Goal: Task Accomplishment & Management: Manage account settings

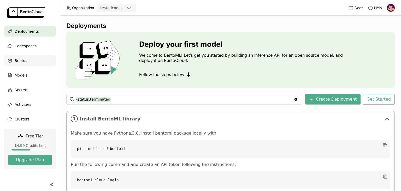
click at [28, 61] on div "Bentos" at bounding box center [30, 60] width 52 height 10
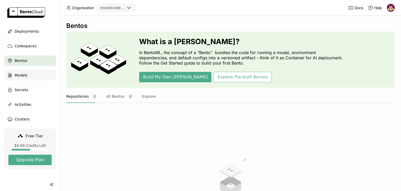
click at [28, 75] on div "Models" at bounding box center [30, 75] width 52 height 10
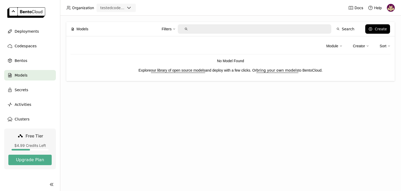
click at [389, 9] on img at bounding box center [391, 8] width 8 height 8
click at [379, 35] on span "API Tokens" at bounding box center [383, 34] width 19 height 5
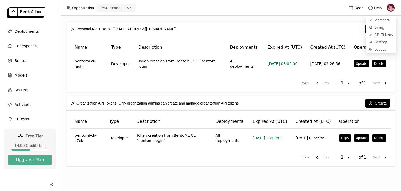
drag, startPoint x: 286, startPoint y: 30, endPoint x: 305, endPoint y: 40, distance: 21.7
click at [286, 29] on div "Create" at bounding box center [286, 28] width 208 height 9
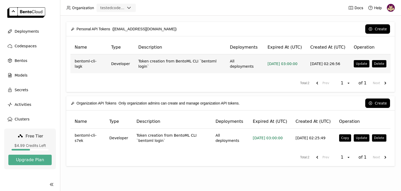
click at [259, 60] on td "All deployments" at bounding box center [245, 63] width 38 height 19
click at [219, 61] on td "Token creation from BentoML CLI `bentoml login`" at bounding box center [180, 63] width 92 height 19
click at [359, 63] on button "Update" at bounding box center [360, 63] width 15 height 7
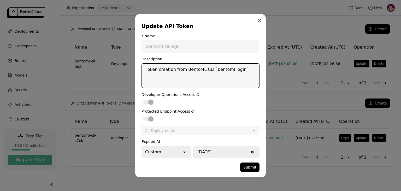
click at [260, 21] on icon "Close" at bounding box center [259, 20] width 2 height 2
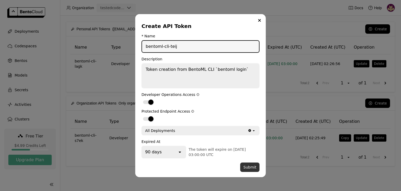
click at [247, 167] on button "Submit" at bounding box center [249, 166] width 19 height 9
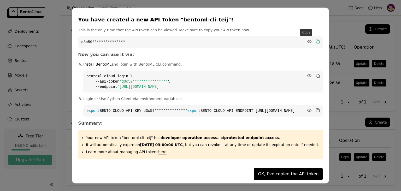
click at [315, 39] on icon "dialog" at bounding box center [317, 41] width 5 height 5
click at [316, 40] on icon "dialog" at bounding box center [317, 41] width 3 height 3
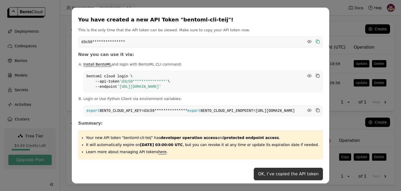
click at [266, 176] on button "OK, I’ve copied the API token" at bounding box center [288, 173] width 69 height 13
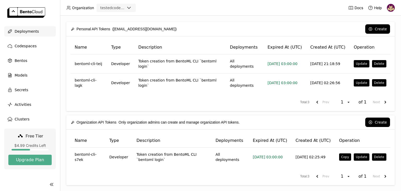
click at [38, 31] on div "Deployments" at bounding box center [30, 31] width 52 height 10
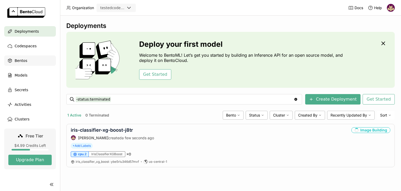
click at [28, 61] on div "Bentos" at bounding box center [30, 60] width 52 height 10
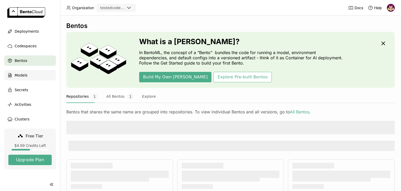
click at [26, 76] on span "Models" at bounding box center [21, 75] width 13 height 6
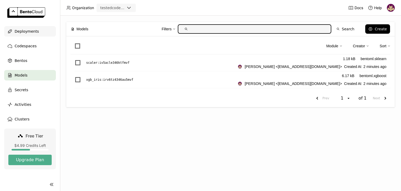
click at [30, 31] on span "Deployments" at bounding box center [27, 31] width 24 height 6
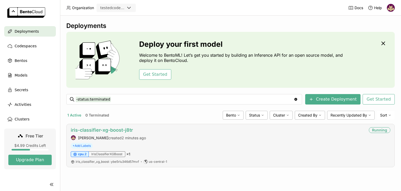
click at [94, 131] on link "iris-classifier-xg-boost-j8tr" at bounding box center [102, 129] width 62 height 5
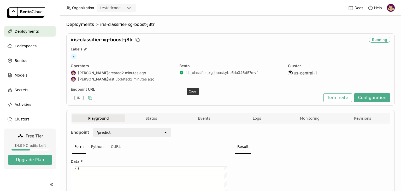
click at [93, 98] on icon "button" at bounding box center [89, 97] width 5 height 5
click at [337, 98] on button "Terminate" at bounding box center [337, 97] width 28 height 9
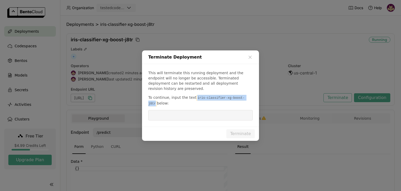
drag, startPoint x: 193, startPoint y: 96, endPoint x: 244, endPoint y: 94, distance: 50.9
click at [244, 95] on p "To continue, input the text iris-classifier-xg-boost-j8tr below:" at bounding box center [200, 100] width 104 height 11
copy code "iris-classifier-xg-boost-j8tr"
click at [208, 112] on input "dialog" at bounding box center [200, 115] width 98 height 10
paste input "iris-classifier-xg-boost-j8tr"
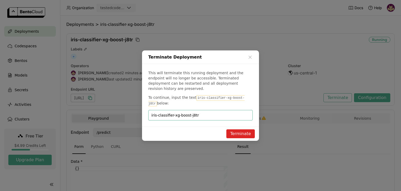
type input "iris-classifier-xg-boost-j8tr"
click at [237, 129] on button "Terminate" at bounding box center [240, 133] width 28 height 9
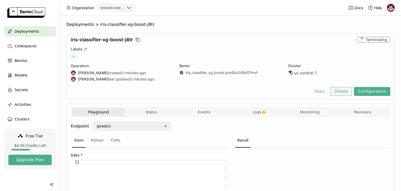
click at [343, 90] on button "Delete" at bounding box center [341, 91] width 22 height 9
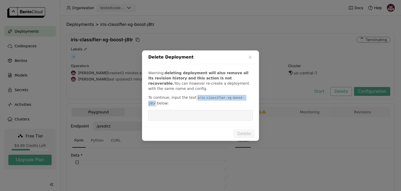
drag, startPoint x: 192, startPoint y: 98, endPoint x: 243, endPoint y: 97, distance: 50.6
click at [243, 97] on code "iris-classifier-xg-boost-j8tr" at bounding box center [196, 100] width 96 height 11
copy code "iris-classifier-xg-boost-j8tr"
click at [212, 116] on input "dialog" at bounding box center [200, 115] width 98 height 10
paste input "iris-classifier-xg-boost-j8tr"
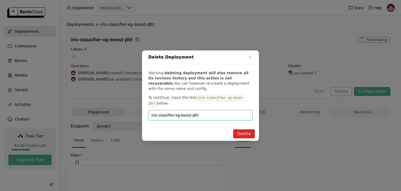
type input "iris-classifier-xg-boost-j8tr"
click at [245, 132] on button "Delete" at bounding box center [244, 133] width 22 height 9
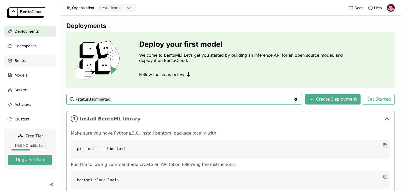
click at [31, 61] on div "Bentos" at bounding box center [30, 60] width 52 height 10
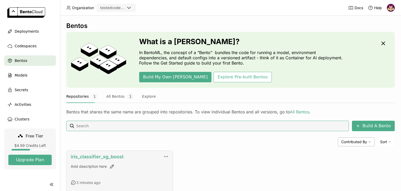
click at [110, 155] on link "iris_classifier_xg_boost" at bounding box center [97, 156] width 53 height 5
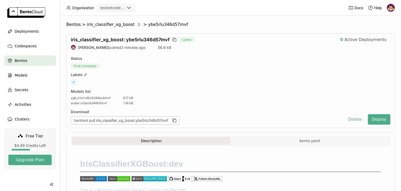
click at [356, 118] on button "Delete" at bounding box center [355, 119] width 22 height 10
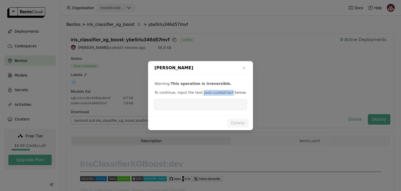
drag, startPoint x: 199, startPoint y: 92, endPoint x: 225, endPoint y: 93, distance: 25.6
click at [226, 93] on code "ybe5rlu346d57mvf" at bounding box center [218, 92] width 32 height 5
copy code "ybe5rlu346d57mvf"
click at [184, 104] on input "dialog" at bounding box center [200, 104] width 86 height 10
paste input "ybe5rlu346d57mvf"
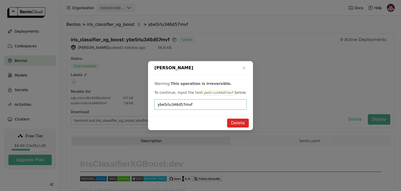
type input "ybe5rlu346d57mvf"
click at [240, 122] on button "Delete" at bounding box center [238, 122] width 22 height 9
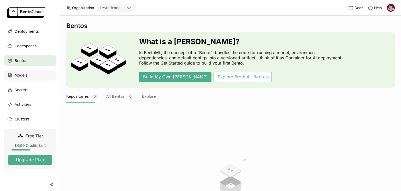
click at [17, 75] on span "Models" at bounding box center [21, 75] width 13 height 6
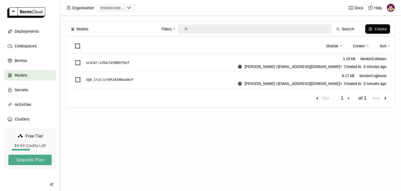
click at [76, 46] on span at bounding box center [77, 45] width 5 height 5
click at [74, 43] on input "checkbox" at bounding box center [74, 43] width 0 height 0
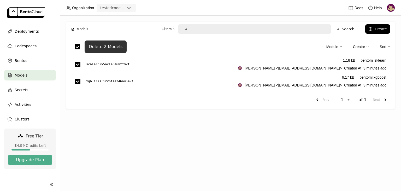
click at [109, 47] on div "Delete 2 Models" at bounding box center [106, 46] width 34 height 5
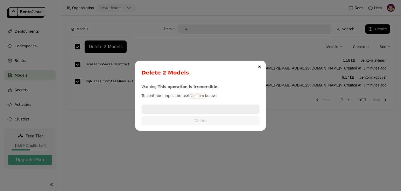
click at [190, 95] on code "Confirm" at bounding box center [196, 95] width 15 height 5
copy p "Confirm"
click at [190, 111] on input "dialog" at bounding box center [200, 109] width 117 height 8
paste input "Confirm"
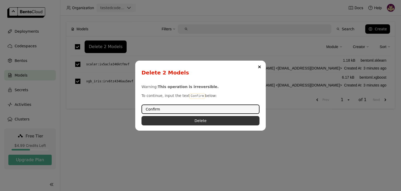
type input "Confirm"
click at [198, 120] on button "Delete" at bounding box center [200, 120] width 118 height 9
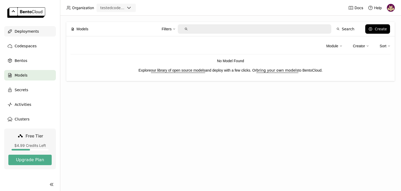
click at [34, 32] on span "Deployments" at bounding box center [27, 31] width 24 height 6
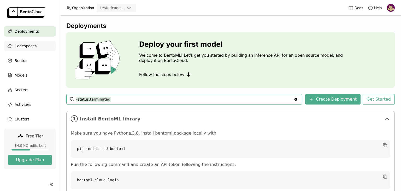
click at [30, 46] on span "Codespaces" at bounding box center [26, 46] width 22 height 6
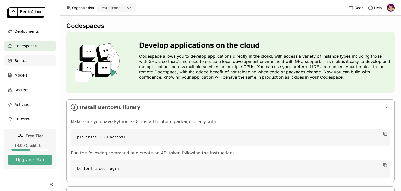
click at [27, 60] on div "Bentos" at bounding box center [30, 60] width 52 height 10
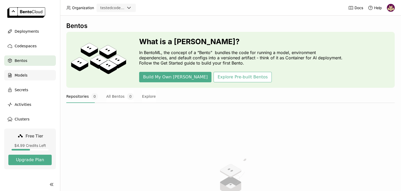
click at [28, 75] on div "Models" at bounding box center [30, 75] width 52 height 10
